Goal: Find specific page/section: Find specific page/section

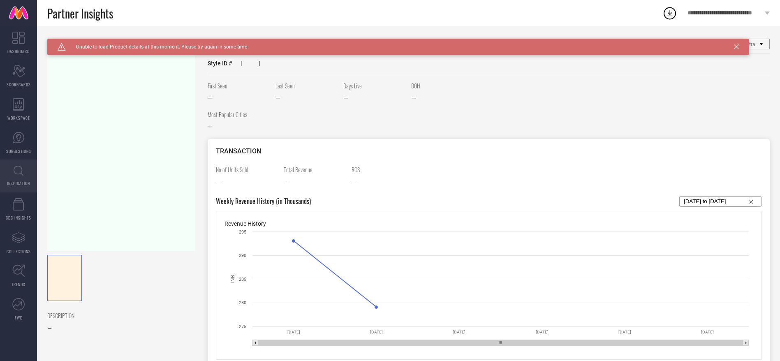
click at [20, 166] on icon at bounding box center [19, 171] width 10 height 10
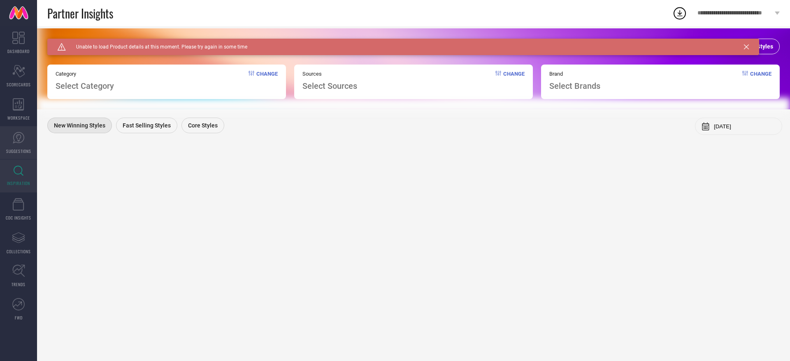
click at [19, 149] on span "SUGGESTIONS" at bounding box center [18, 151] width 25 height 6
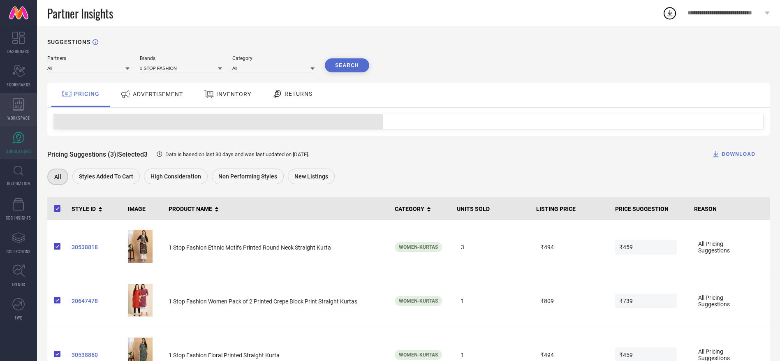
click at [17, 100] on icon at bounding box center [19, 104] width 12 height 12
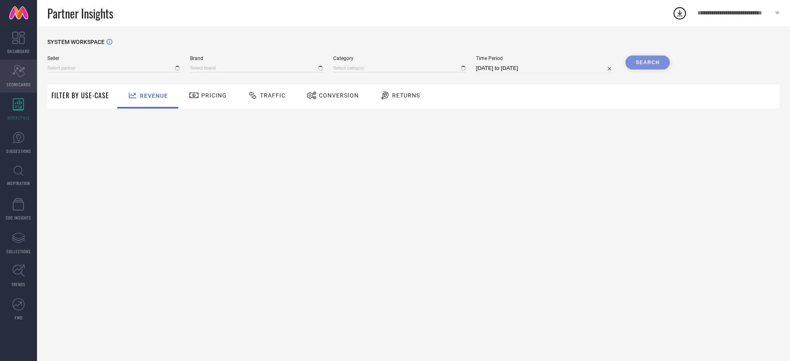
type input "All"
type input "1 STOP FASHION"
type input "All"
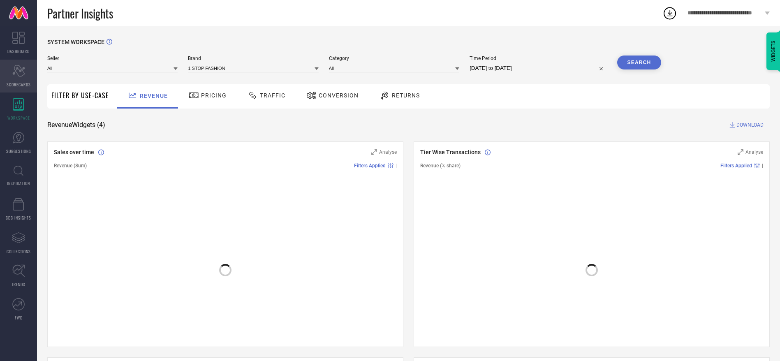
click at [16, 79] on div "Scorecard SCORECARDS" at bounding box center [18, 76] width 37 height 33
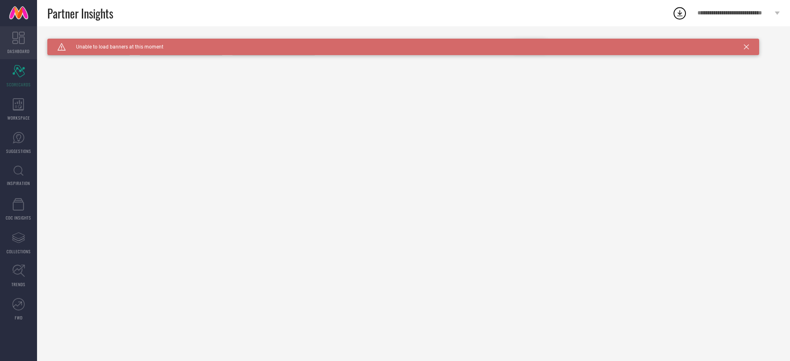
type input "All"
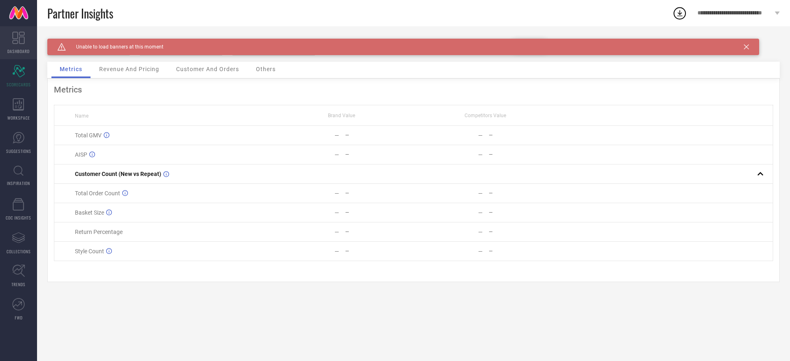
click at [19, 47] on link "DASHBOARD" at bounding box center [18, 42] width 37 height 33
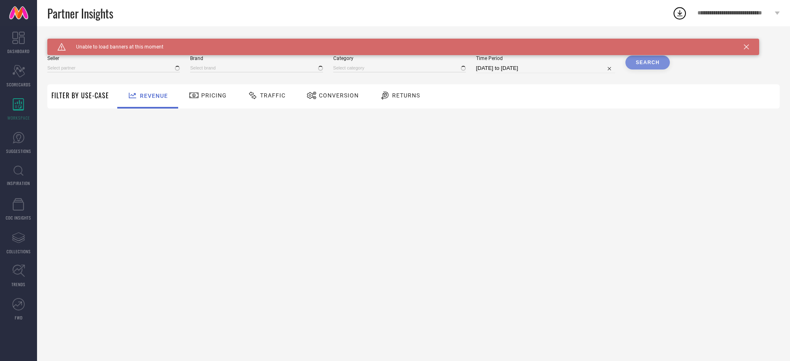
type input "All"
type input "1 STOP FASHION"
type input "All"
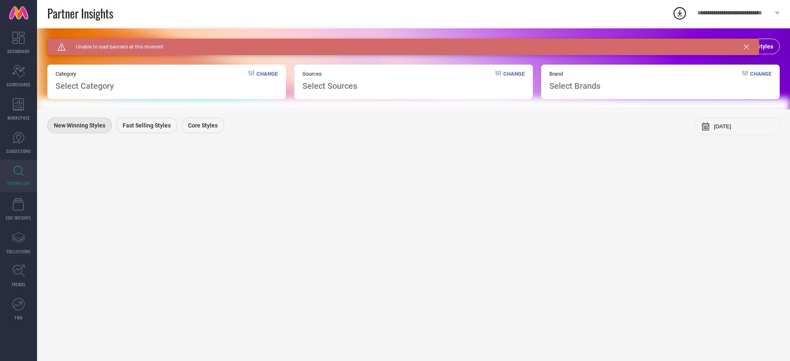
click at [778, 47] on div "View All Styles" at bounding box center [749, 47] width 62 height 16
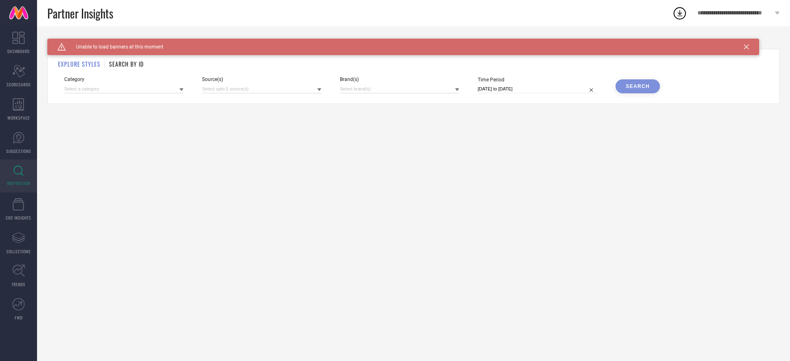
click at [745, 48] on icon at bounding box center [746, 46] width 5 height 5
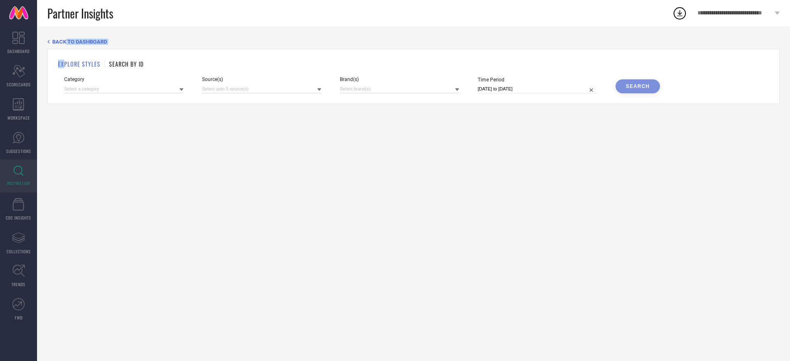
drag, startPoint x: 65, startPoint y: 45, endPoint x: 65, endPoint y: 38, distance: 7.0
click at [65, 39] on div "BACK TO DASHBOARD EXPLORE STYLES SEARCH BY ID Category Source(s) Brand(s) Time …" at bounding box center [413, 71] width 732 height 65
click at [65, 39] on span "BACK TO DASHBOARD" at bounding box center [79, 42] width 55 height 6
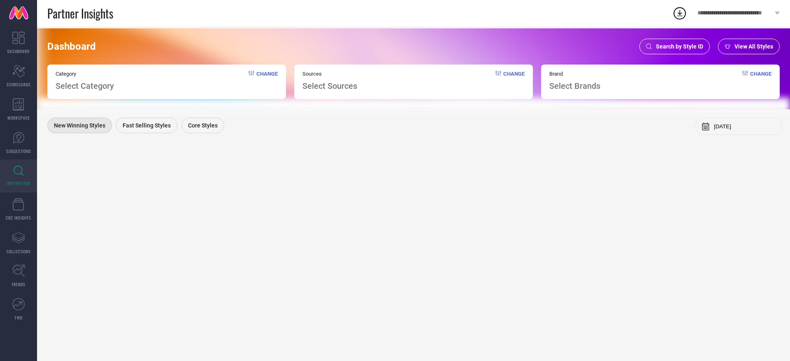
click at [690, 41] on div "Search by Style ID" at bounding box center [674, 47] width 70 height 16
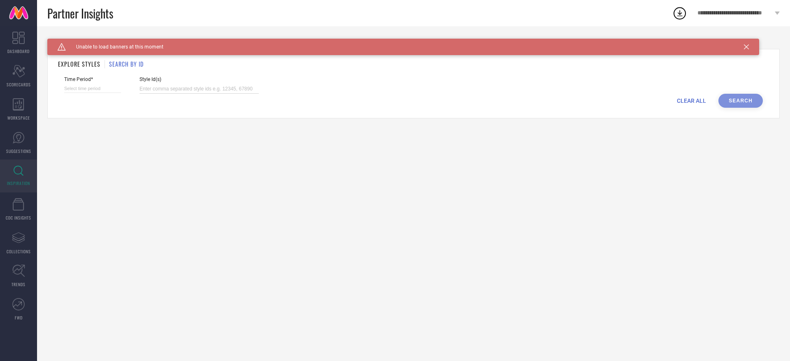
click at [212, 84] on input at bounding box center [198, 88] width 119 height 9
paste input "17287848 13885206 17772200 17287850 27136764 17772188 25622448 22770958 1363712…"
type input "17287848 13885206 17772200 17287850 27136764 17772188 25622448 22770958 1363712…"
select select "9"
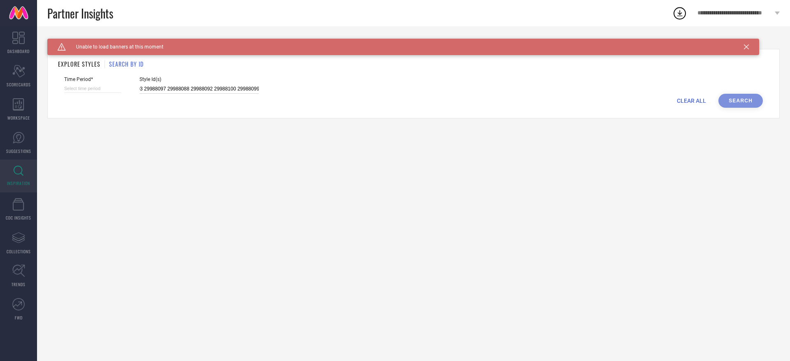
select select "2025"
select select "10"
select select "2025"
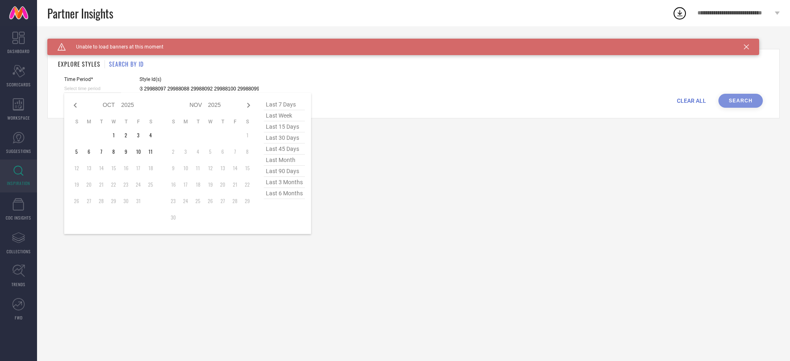
click at [111, 86] on input at bounding box center [92, 88] width 57 height 9
type input "17287848 13885206 17772200 17287850 27136764 17772188 25622448 22770958 1363712…"
click at [295, 195] on span "last 6 months" at bounding box center [284, 193] width 41 height 11
type input "[DATE] to [DATE]"
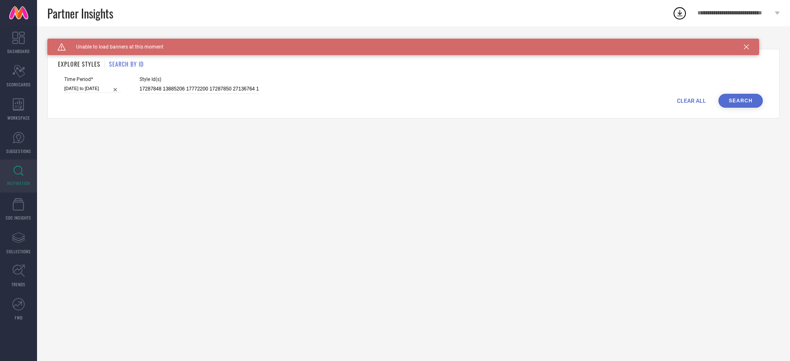
click at [738, 104] on button "Search" at bounding box center [740, 101] width 44 height 14
